Goal: Task Accomplishment & Management: Complete application form

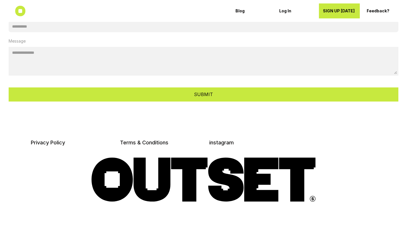
scroll to position [1870, 0]
